Goal: Information Seeking & Learning: Learn about a topic

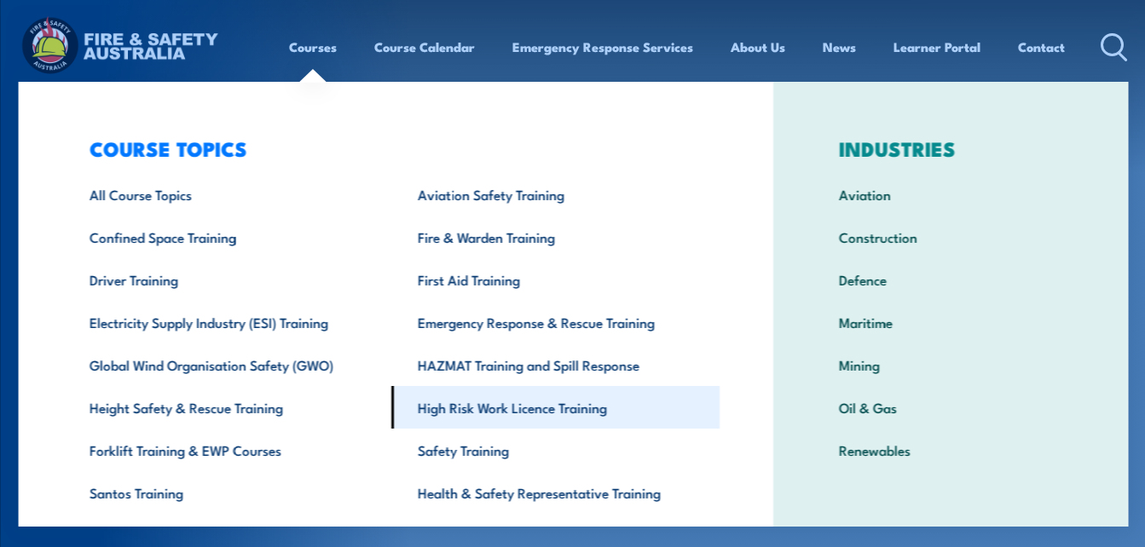
click at [465, 408] on link "High Risk Work Licence Training" at bounding box center [555, 407] width 328 height 43
